Goal: Information Seeking & Learning: Learn about a topic

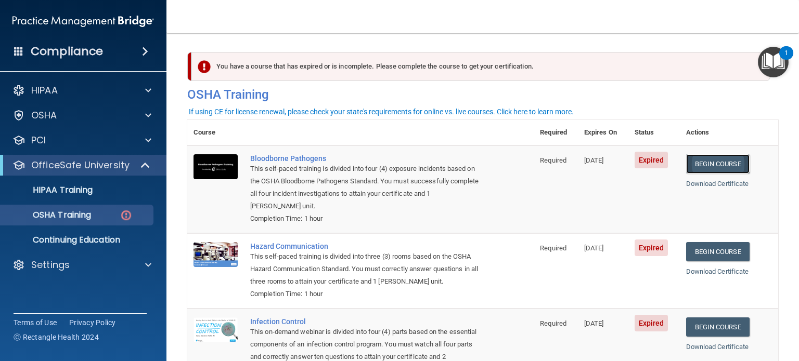
click at [720, 163] on link "Begin Course" at bounding box center [717, 163] width 63 height 19
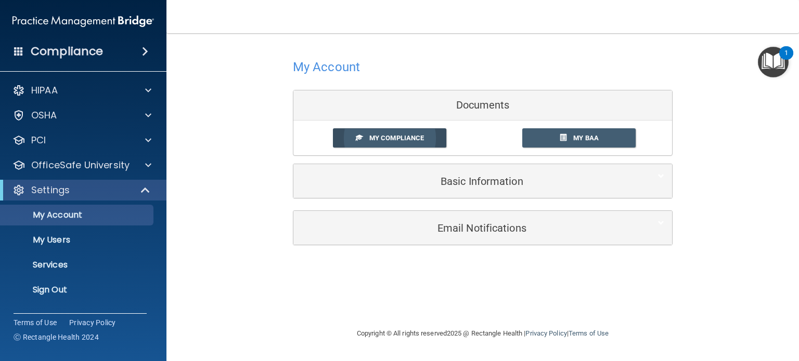
click at [382, 137] on span "My Compliance" at bounding box center [396, 138] width 55 height 8
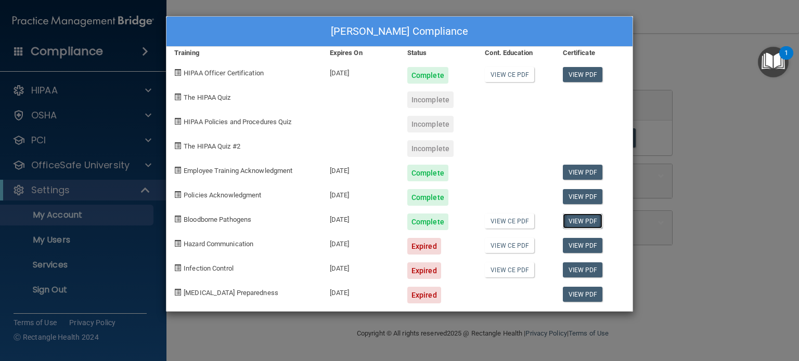
click at [579, 226] on link "View PDF" at bounding box center [583, 221] width 40 height 15
click at [102, 191] on div "Stephen Saunders's Compliance Training Expires On Status Cont. Education Certif…" at bounding box center [399, 180] width 799 height 361
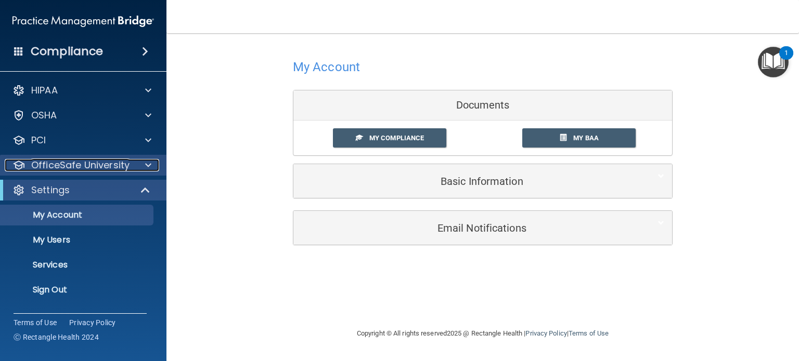
click at [145, 165] on span at bounding box center [148, 165] width 6 height 12
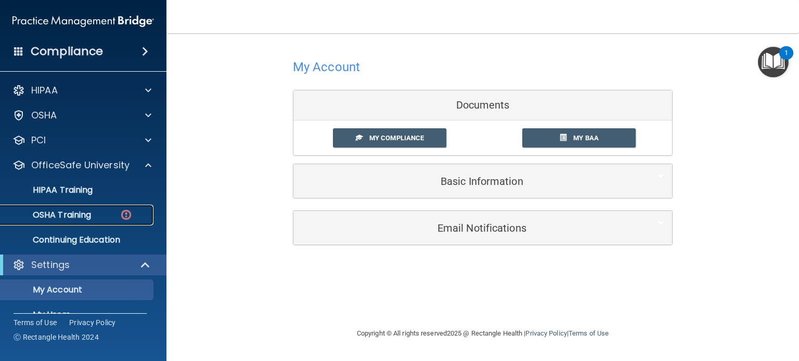
click at [141, 215] on div "OSHA Training" at bounding box center [78, 215] width 142 height 10
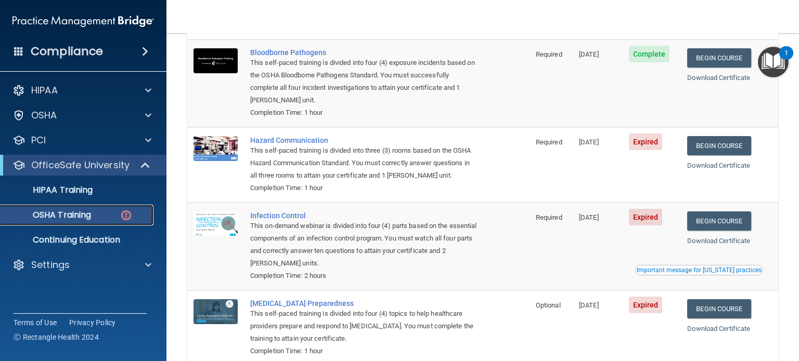
scroll to position [105, 0]
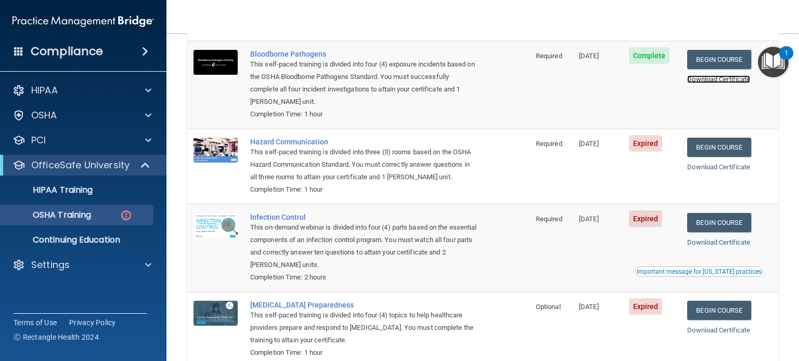
click at [710, 80] on link "Download Certificate" at bounding box center [718, 79] width 63 height 8
click at [731, 142] on link "Begin Course" at bounding box center [718, 147] width 63 height 19
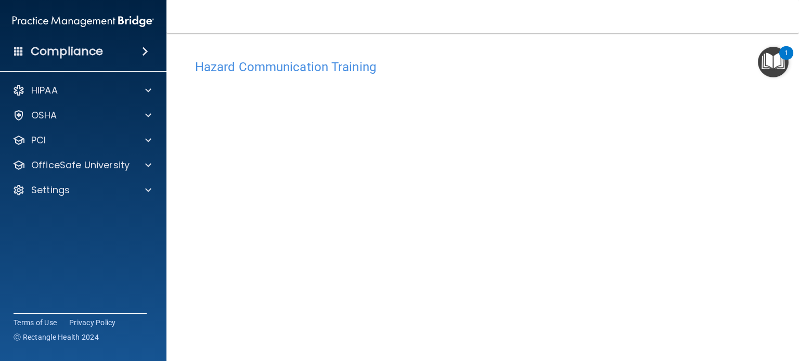
click at [773, 63] on img "Open Resource Center, 1 new notification" at bounding box center [773, 62] width 31 height 31
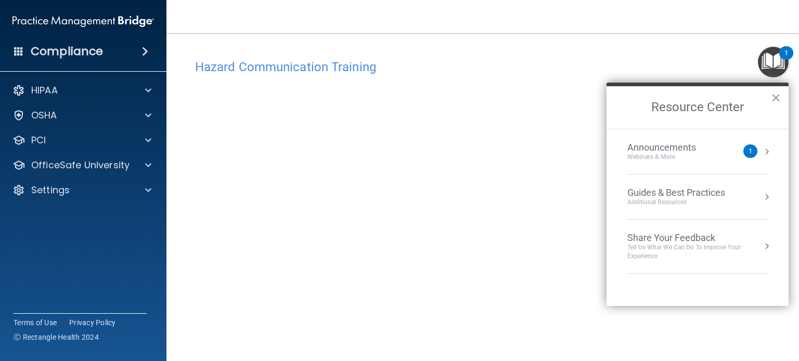
click at [523, 76] on div "Hazard Communication Training" at bounding box center [482, 66] width 591 height 25
click at [778, 96] on button "×" at bounding box center [776, 97] width 10 height 17
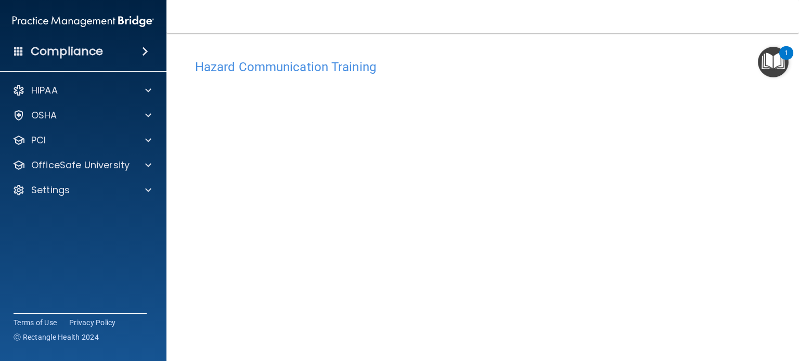
click at [358, 67] on h4 "Hazard Communication Training" at bounding box center [482, 67] width 575 height 14
click at [141, 172] on div "OfficeSafe University" at bounding box center [83, 165] width 167 height 21
click at [147, 164] on span at bounding box center [148, 165] width 6 height 12
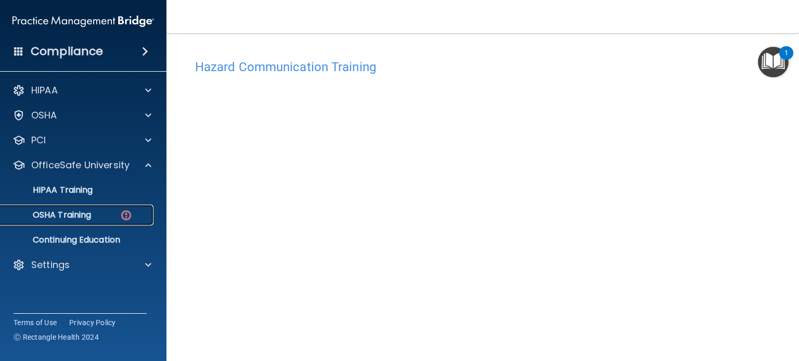
click at [131, 213] on img at bounding box center [126, 215] width 13 height 13
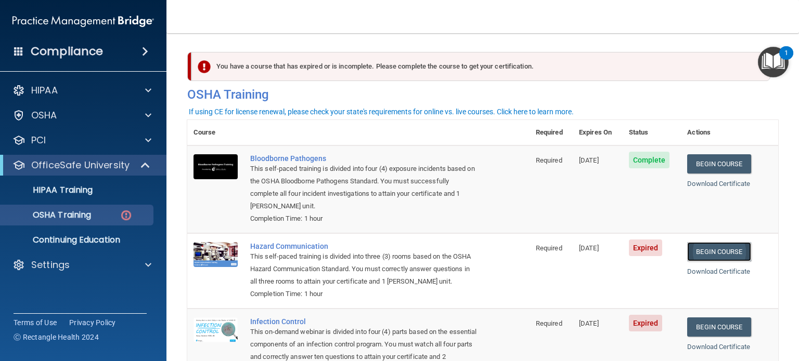
click at [723, 254] on link "Begin Course" at bounding box center [718, 251] width 63 height 19
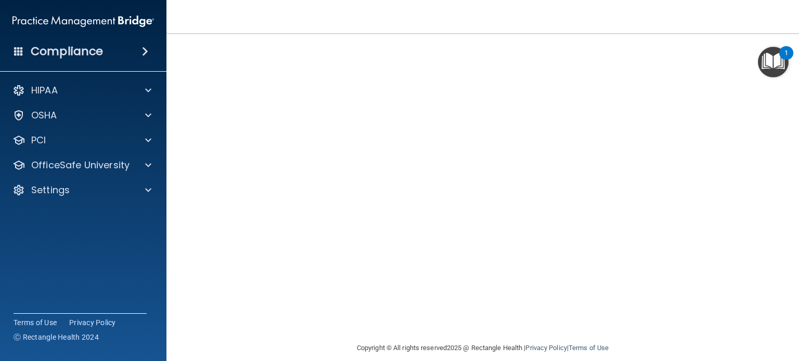
scroll to position [107, 0]
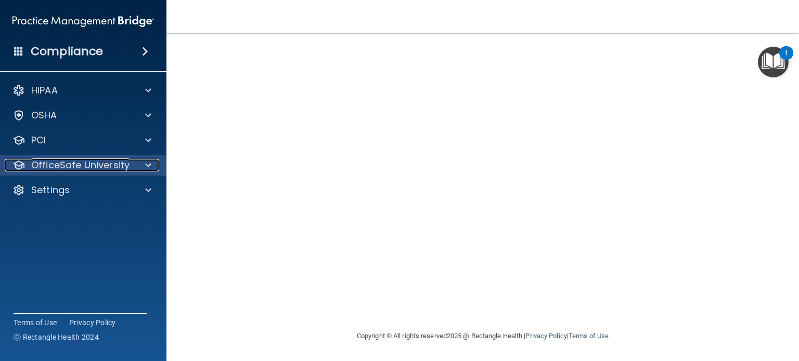
click at [148, 164] on span at bounding box center [148, 165] width 6 height 12
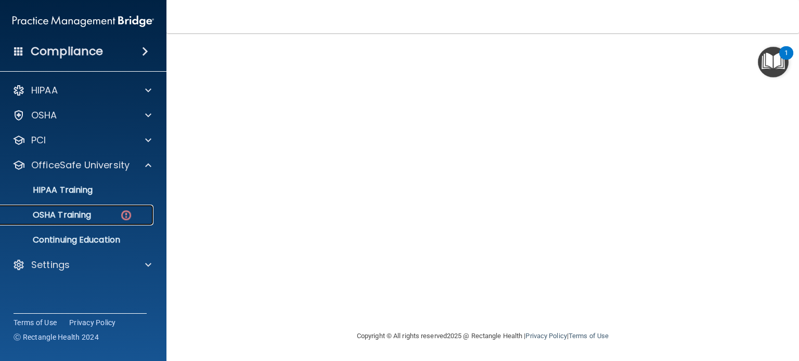
click at [137, 208] on link "OSHA Training" at bounding box center [72, 215] width 164 height 21
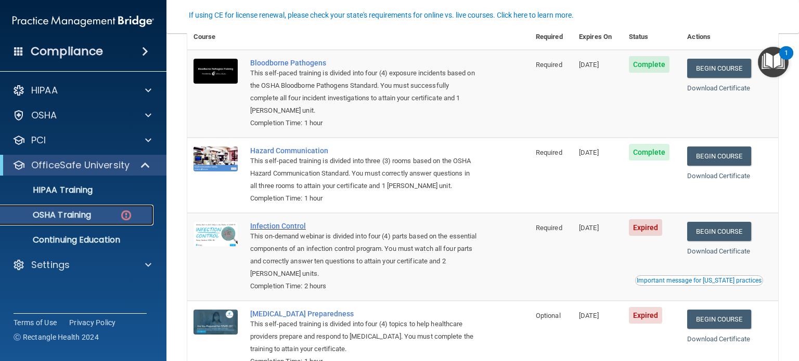
scroll to position [96, 0]
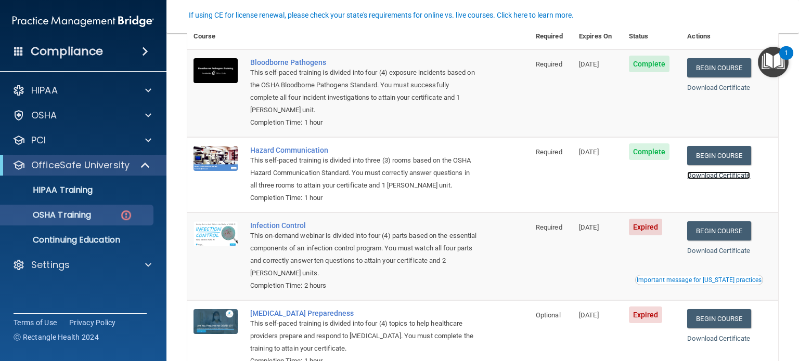
click at [740, 175] on link "Download Certificate" at bounding box center [718, 176] width 63 height 8
click at [738, 238] on link "Begin Course" at bounding box center [718, 231] width 63 height 19
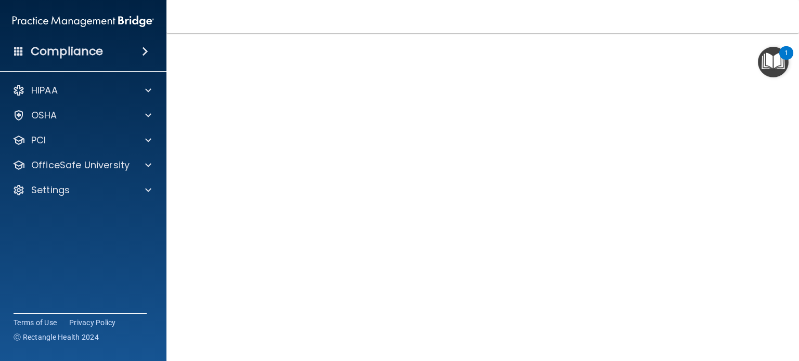
scroll to position [53, 0]
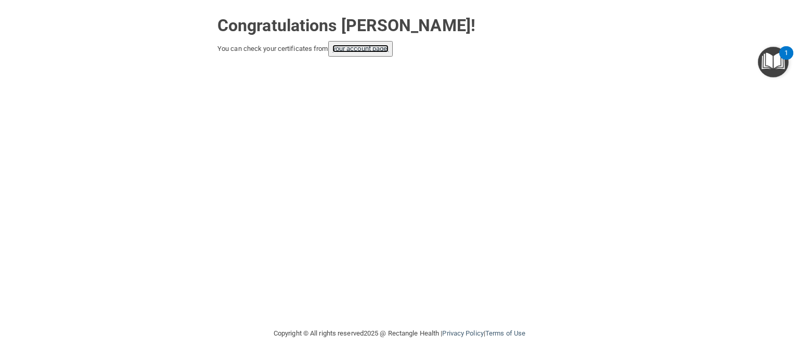
click at [344, 48] on link "your account page!" at bounding box center [360, 49] width 57 height 8
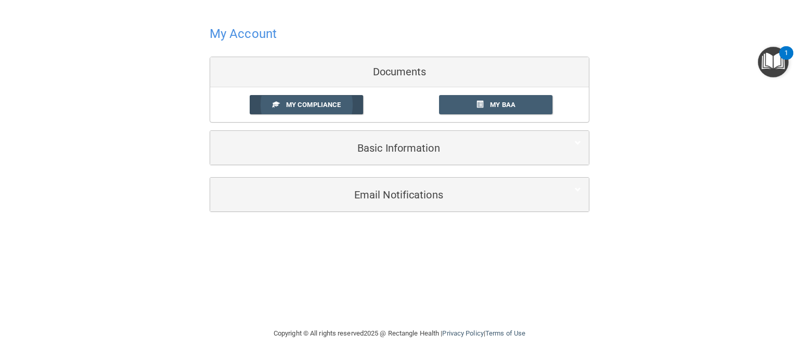
click at [346, 109] on link "My Compliance" at bounding box center [307, 104] width 114 height 19
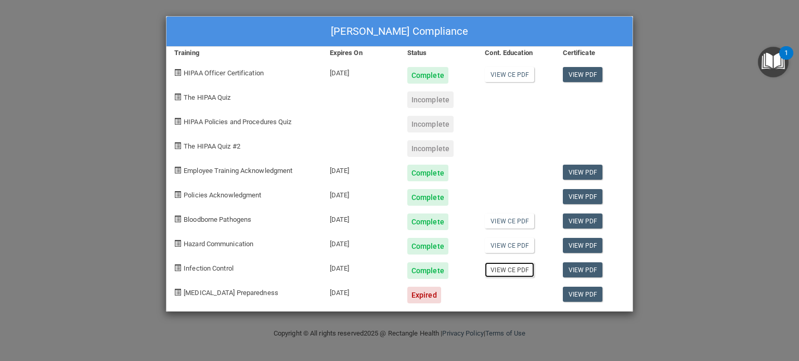
click at [515, 269] on link "View CE PDF" at bounding box center [509, 270] width 49 height 15
click at [515, 248] on link "View CE PDF" at bounding box center [509, 245] width 49 height 15
click at [507, 218] on link "View CE PDF" at bounding box center [509, 221] width 49 height 15
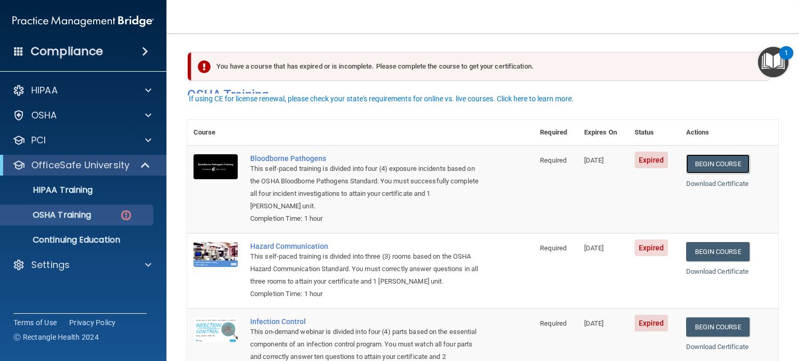
scroll to position [21, 0]
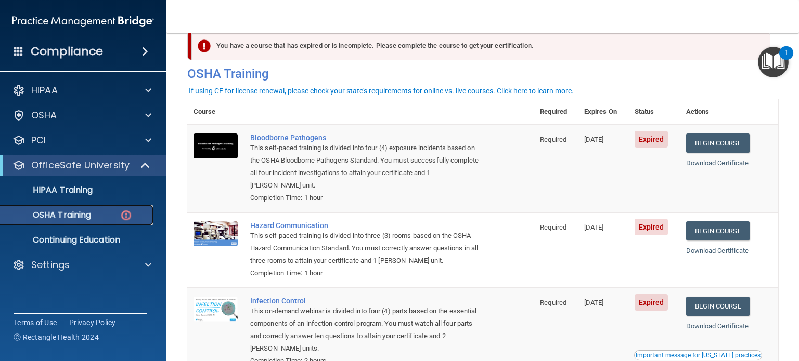
click at [112, 219] on div "OSHA Training" at bounding box center [78, 215] width 142 height 10
click at [100, 239] on p "Continuing Education" at bounding box center [78, 240] width 142 height 10
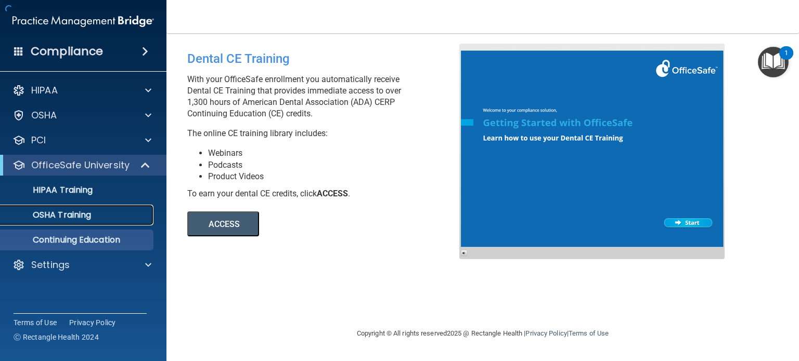
click at [99, 218] on div "OSHA Training" at bounding box center [78, 215] width 142 height 10
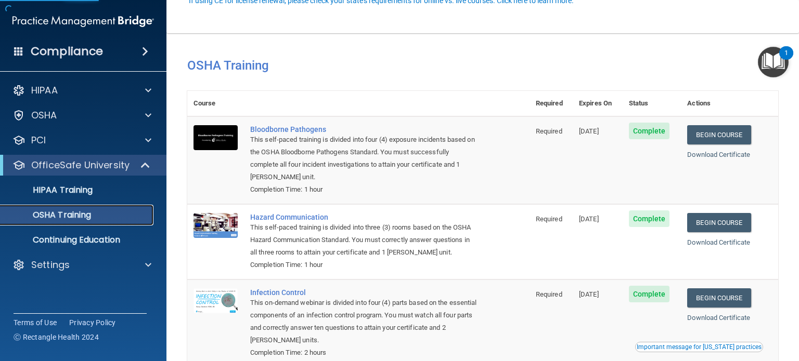
scroll to position [134, 0]
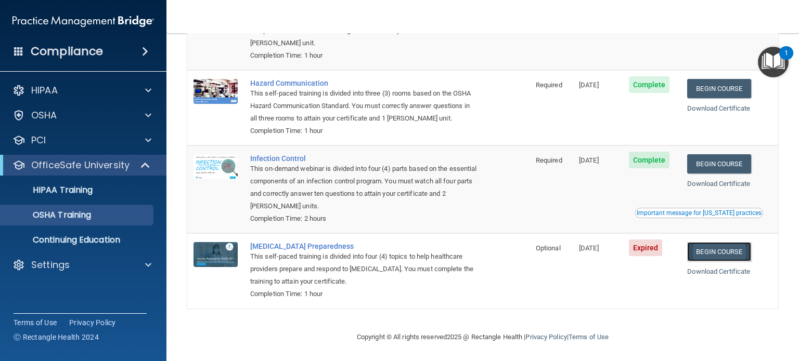
click at [720, 251] on link "Begin Course" at bounding box center [718, 251] width 63 height 19
click at [150, 263] on span at bounding box center [148, 265] width 6 height 12
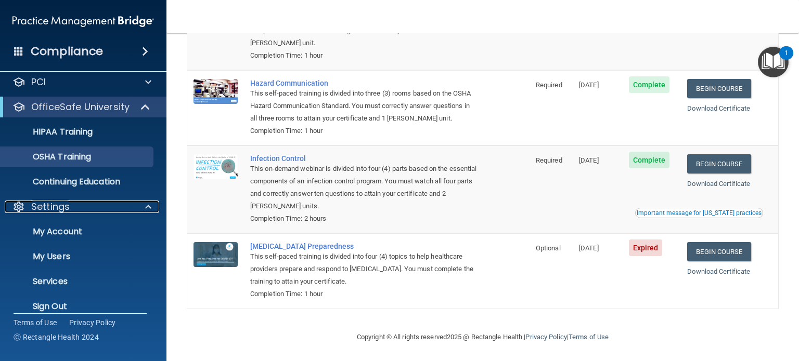
scroll to position [59, 0]
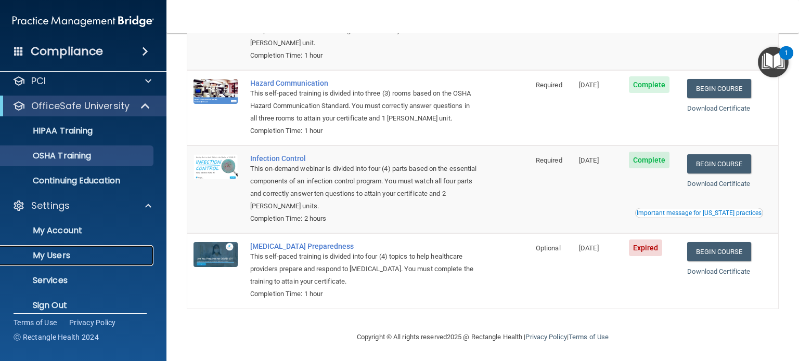
click at [66, 252] on p "My Users" at bounding box center [78, 256] width 142 height 10
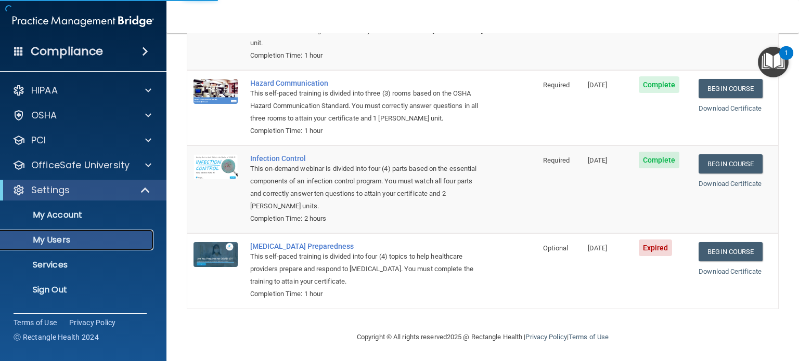
scroll to position [178, 0]
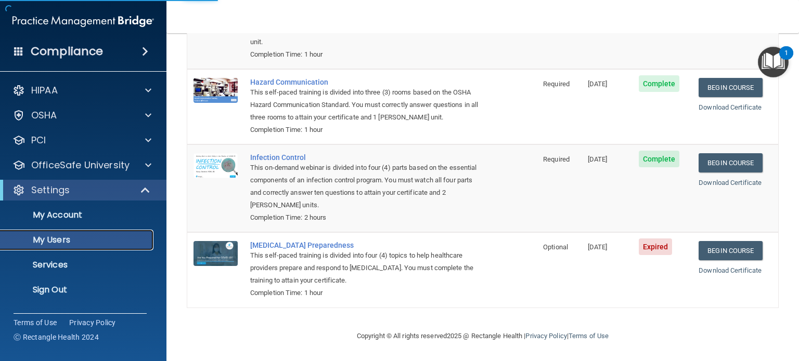
select select "20"
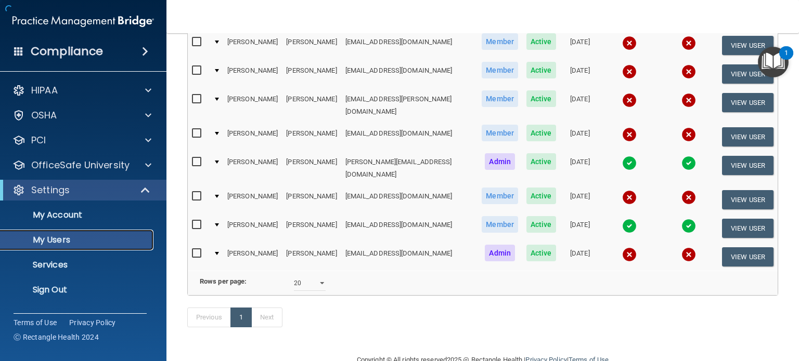
click at [76, 243] on p "My Users" at bounding box center [78, 240] width 142 height 10
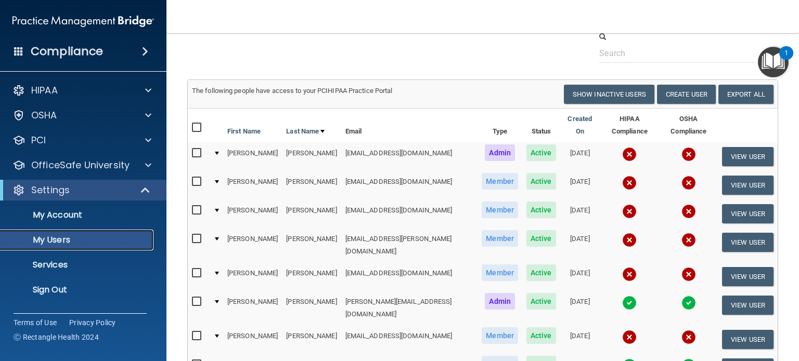
scroll to position [0, 0]
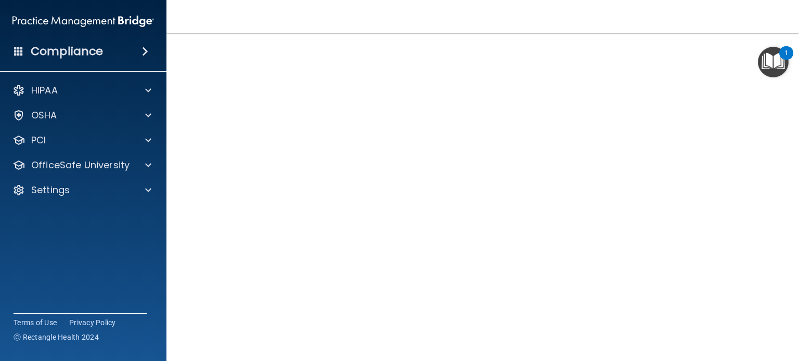
scroll to position [44, 0]
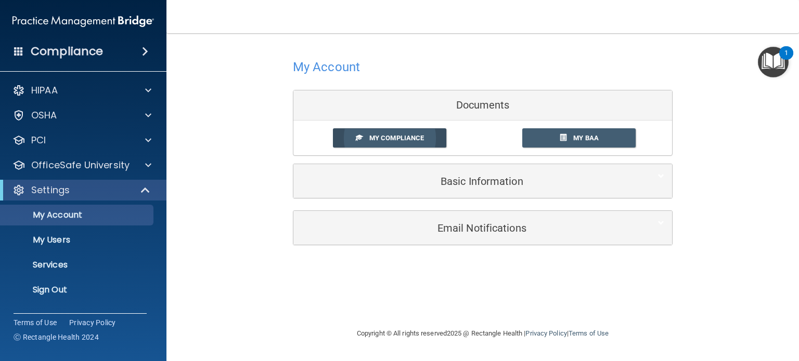
click at [431, 139] on link "My Compliance" at bounding box center [390, 137] width 114 height 19
